Goal: Task Accomplishment & Management: Use online tool/utility

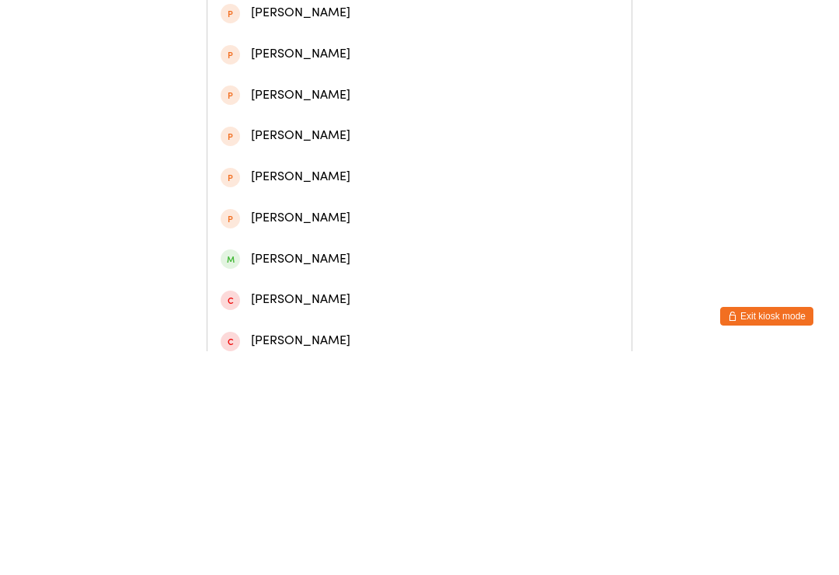
scroll to position [337, 0]
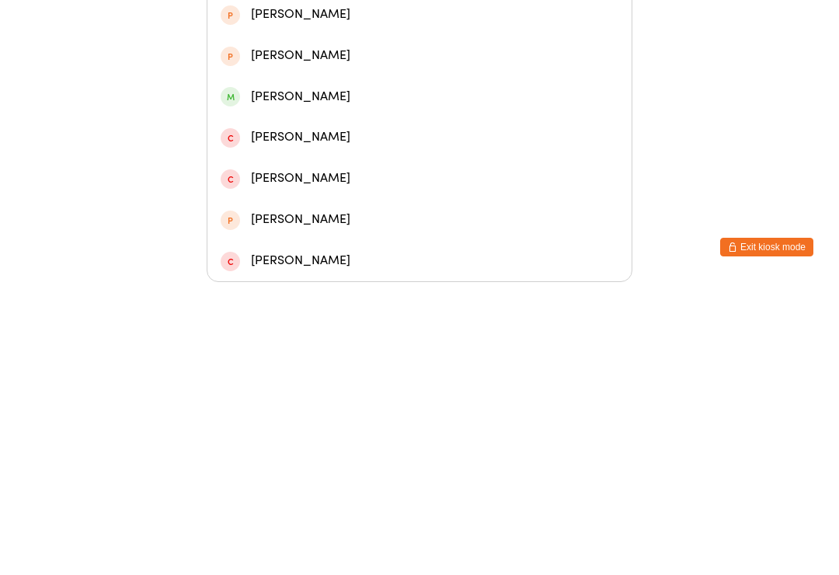
type input "[PERSON_NAME]"
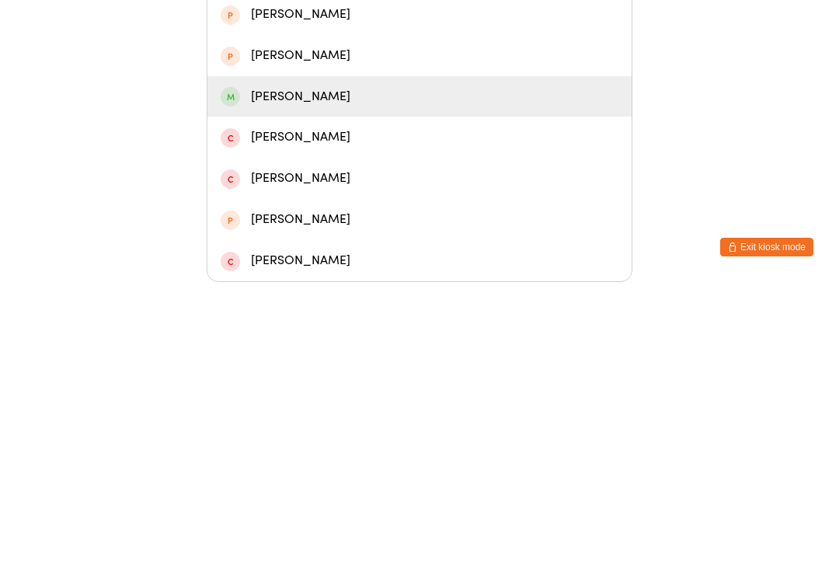
click at [356, 379] on div "[PERSON_NAME]" at bounding box center [420, 389] width 398 height 21
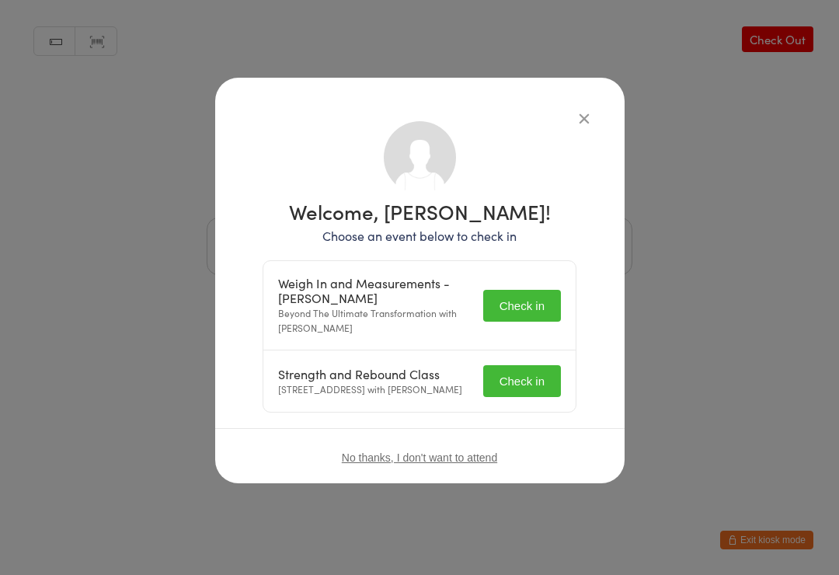
click at [532, 312] on button "Check in" at bounding box center [522, 306] width 78 height 32
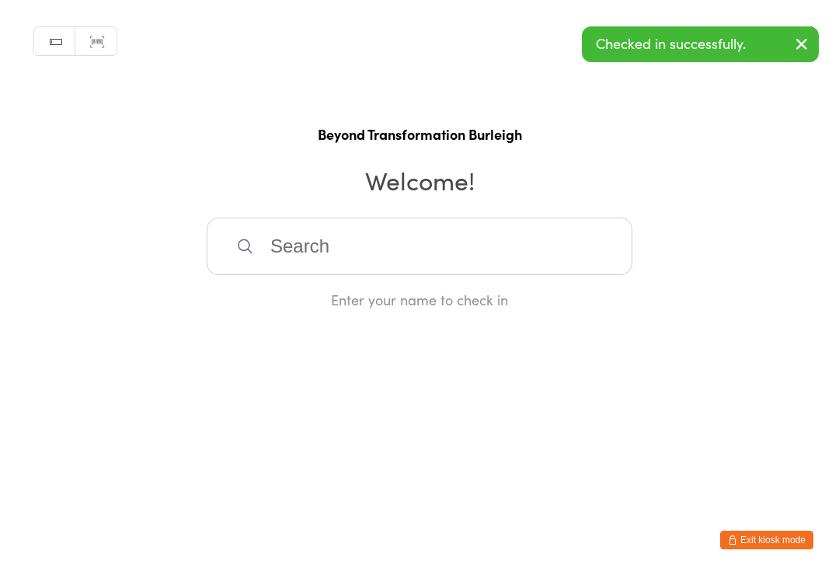
click at [531, 395] on html "You have now entered Kiosk Mode. Members will be able to check themselves in us…" at bounding box center [419, 287] width 839 height 575
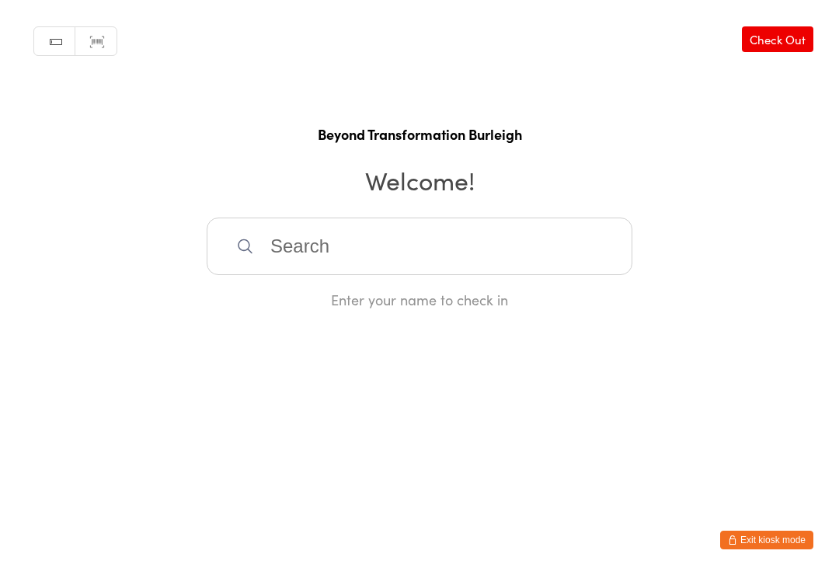
click at [477, 252] on input "search" at bounding box center [420, 245] width 426 height 57
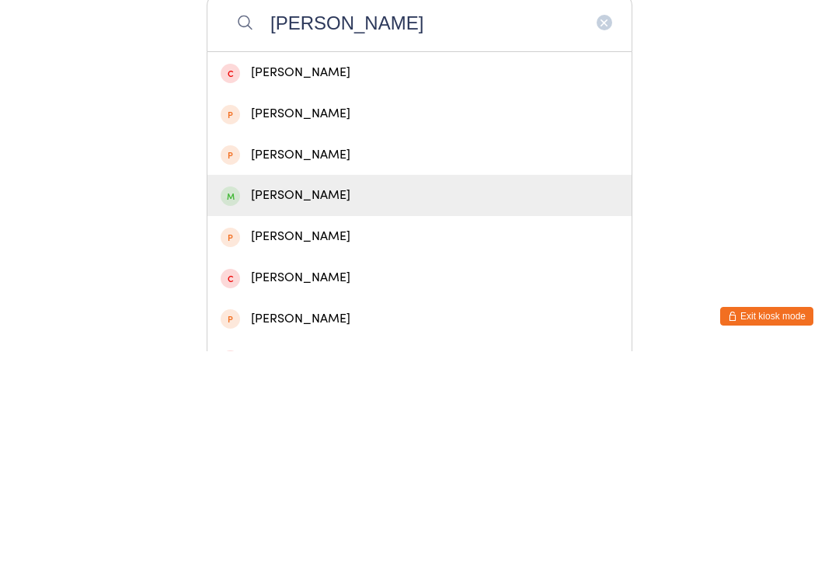
type input "[PERSON_NAME]"
click at [321, 408] on div "[PERSON_NAME]" at bounding box center [420, 418] width 398 height 21
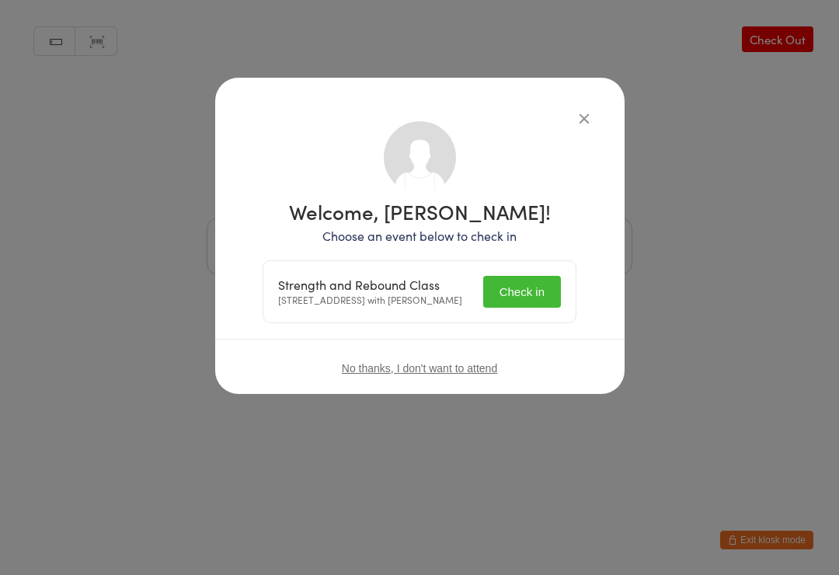
click at [532, 291] on button "Check in" at bounding box center [522, 292] width 78 height 32
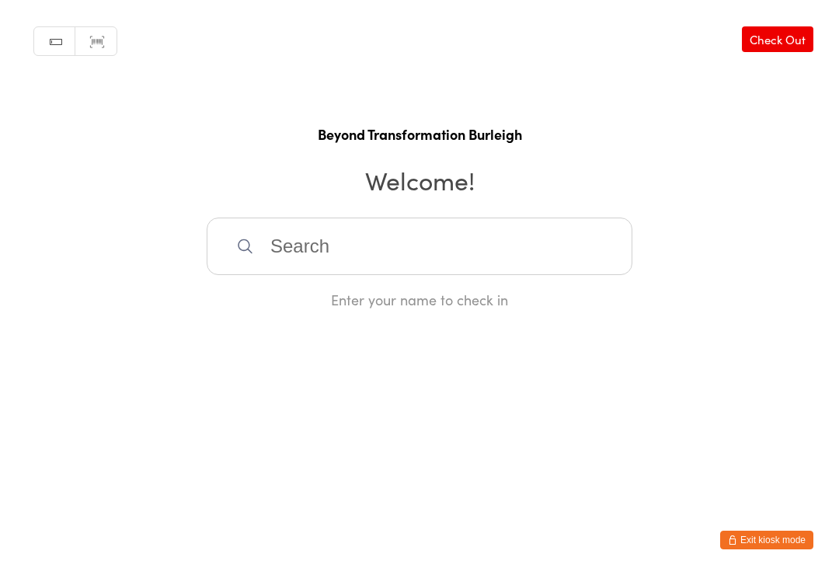
click at [335, 231] on input "search" at bounding box center [420, 245] width 426 height 57
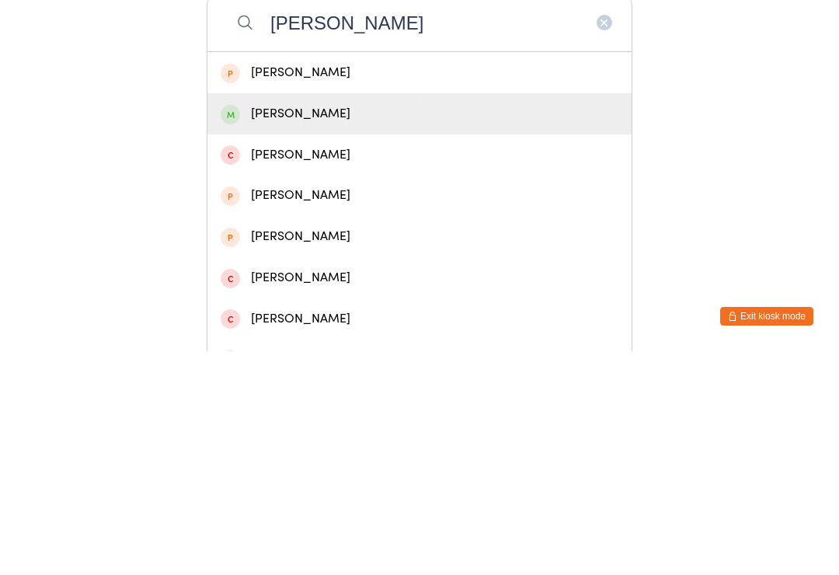
type input "[PERSON_NAME]"
click at [296, 327] on div "[PERSON_NAME]" at bounding box center [420, 337] width 398 height 21
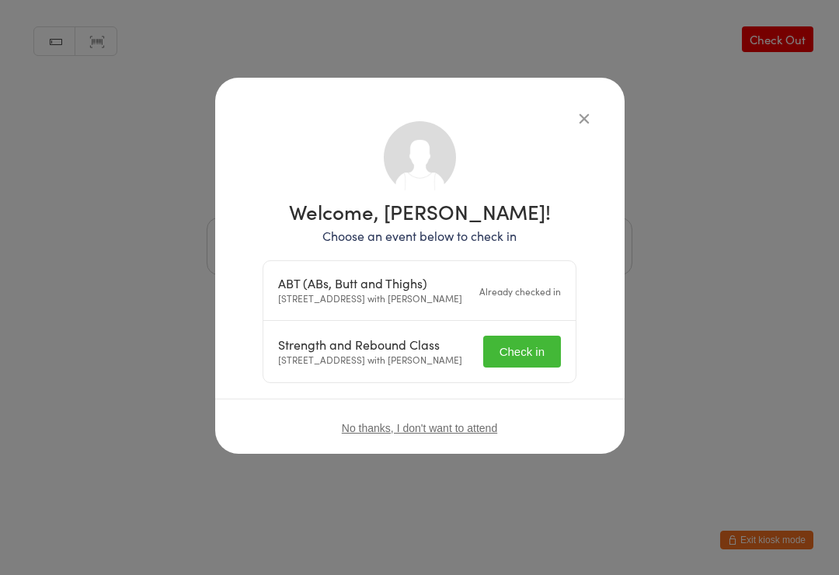
click at [517, 367] on button "Check in" at bounding box center [522, 351] width 78 height 32
